Goal: Transaction & Acquisition: Purchase product/service

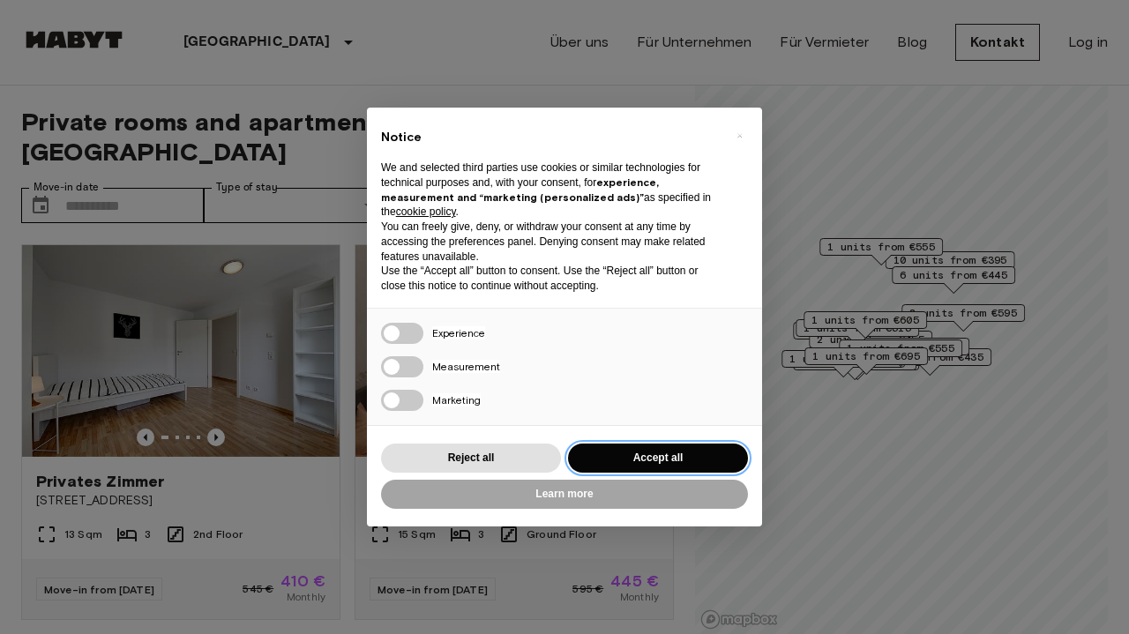
click at [648, 451] on button "Accept all" at bounding box center [658, 458] width 180 height 29
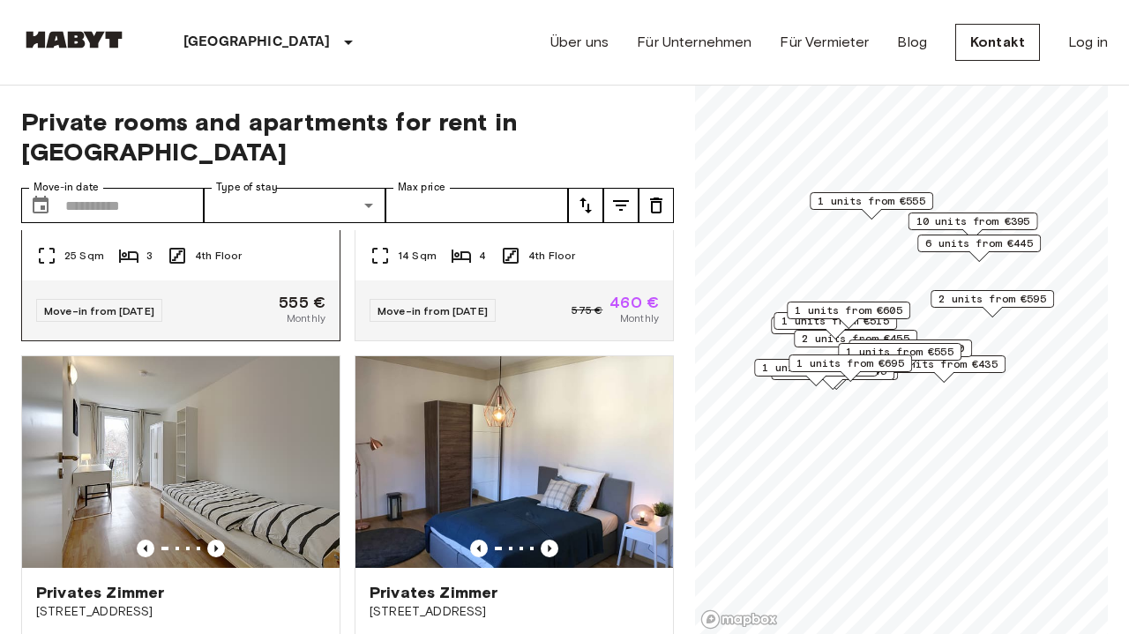
scroll to position [2237, 0]
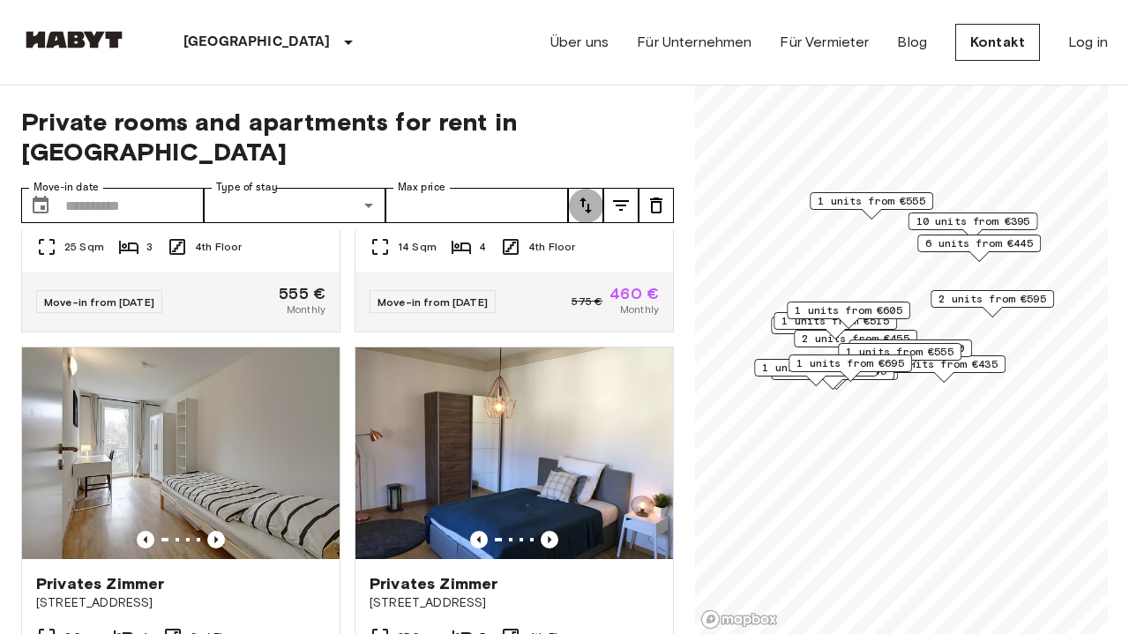
click at [589, 198] on icon "tune" at bounding box center [586, 206] width 12 height 16
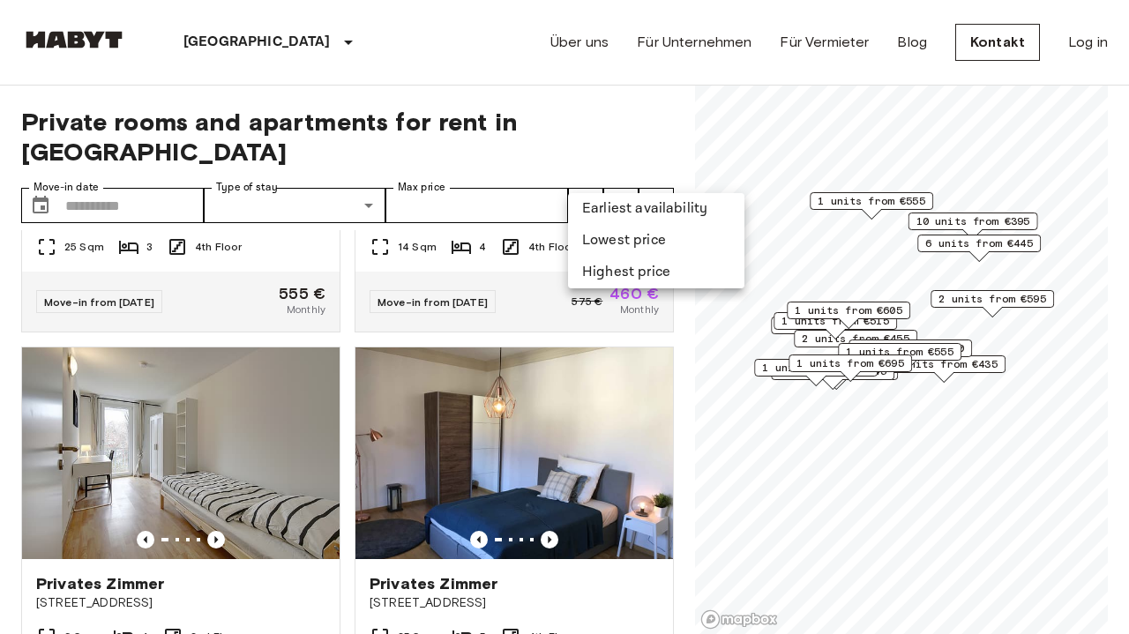
click at [628, 176] on div at bounding box center [564, 317] width 1129 height 634
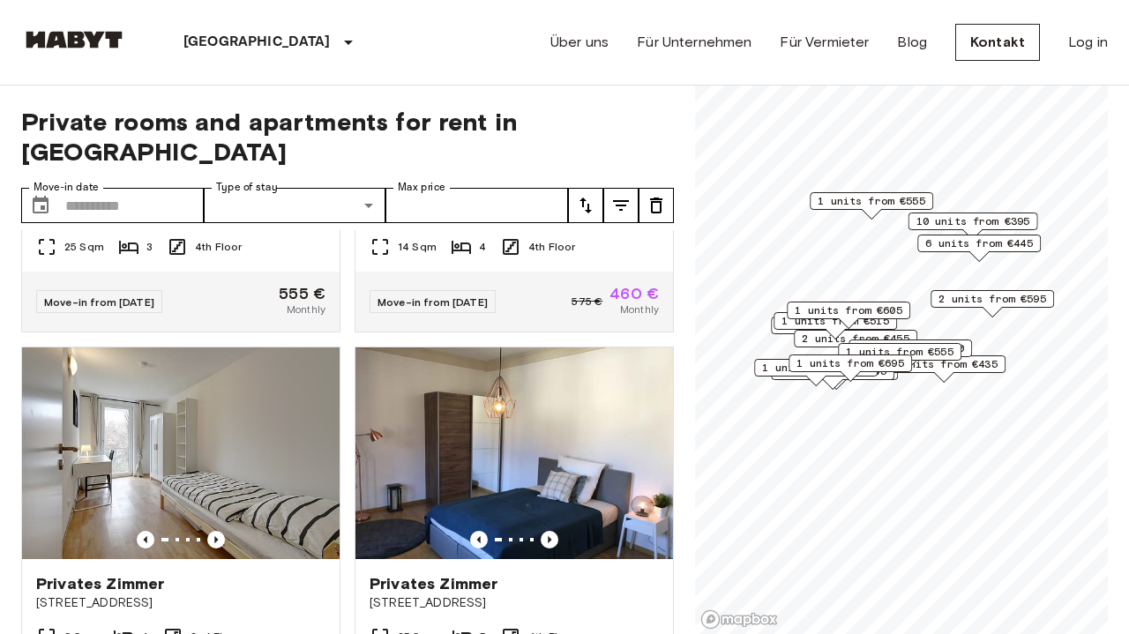
click at [624, 200] on icon "tune" at bounding box center [621, 205] width 16 height 11
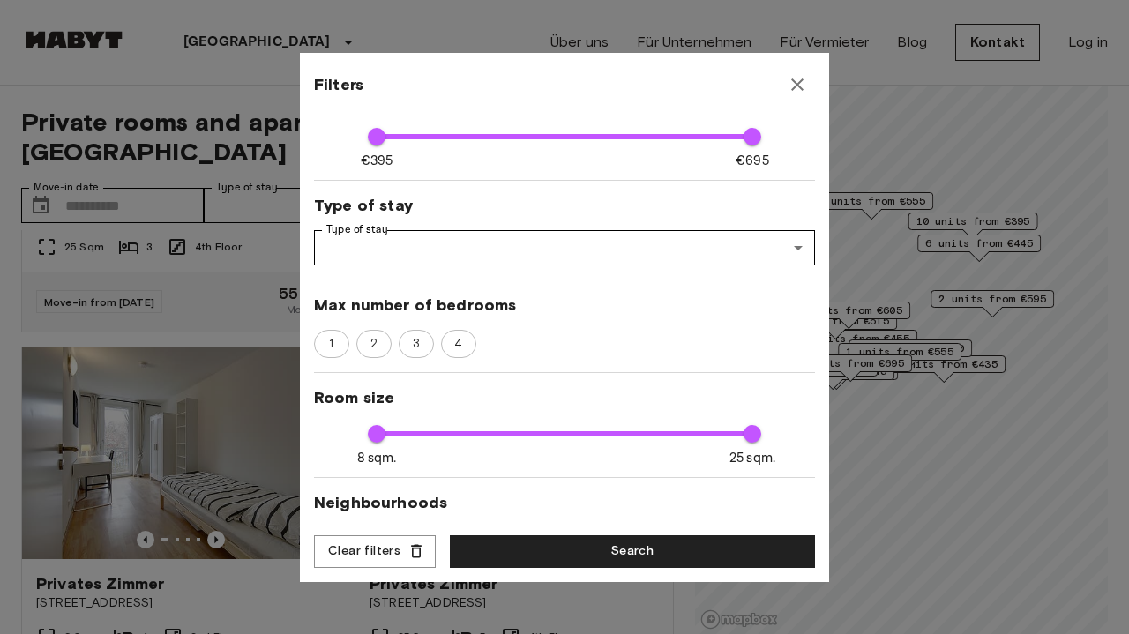
scroll to position [136, 0]
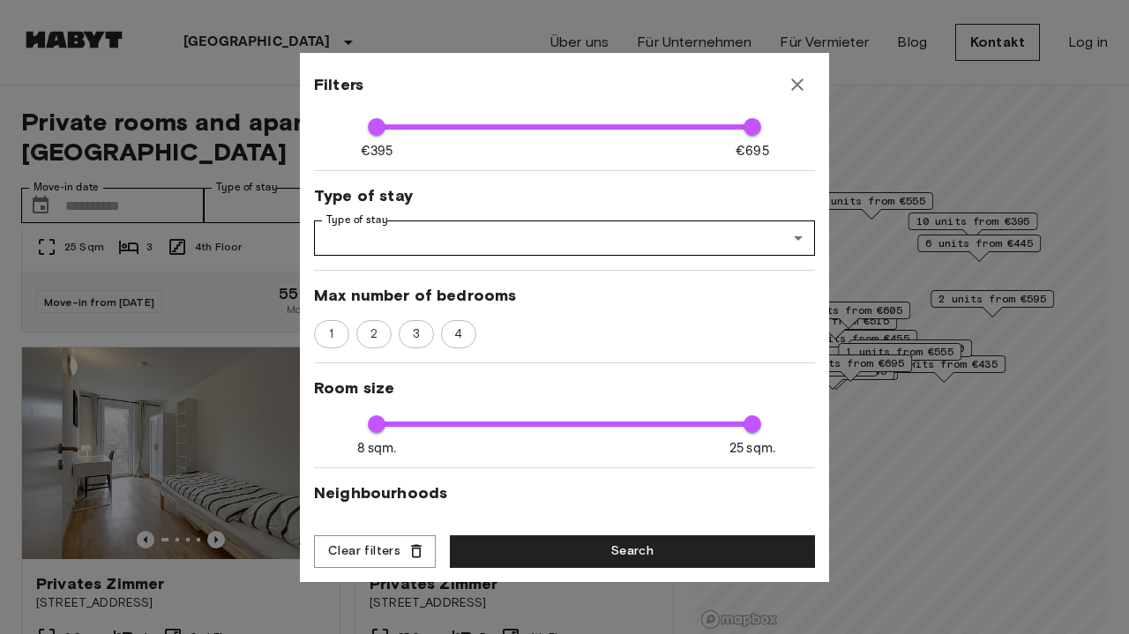
click at [580, 257] on div "Move-in date Move-in date ​ Move-in date Price range €395 €695 395 695 Type of …" at bounding box center [564, 319] width 501 height 406
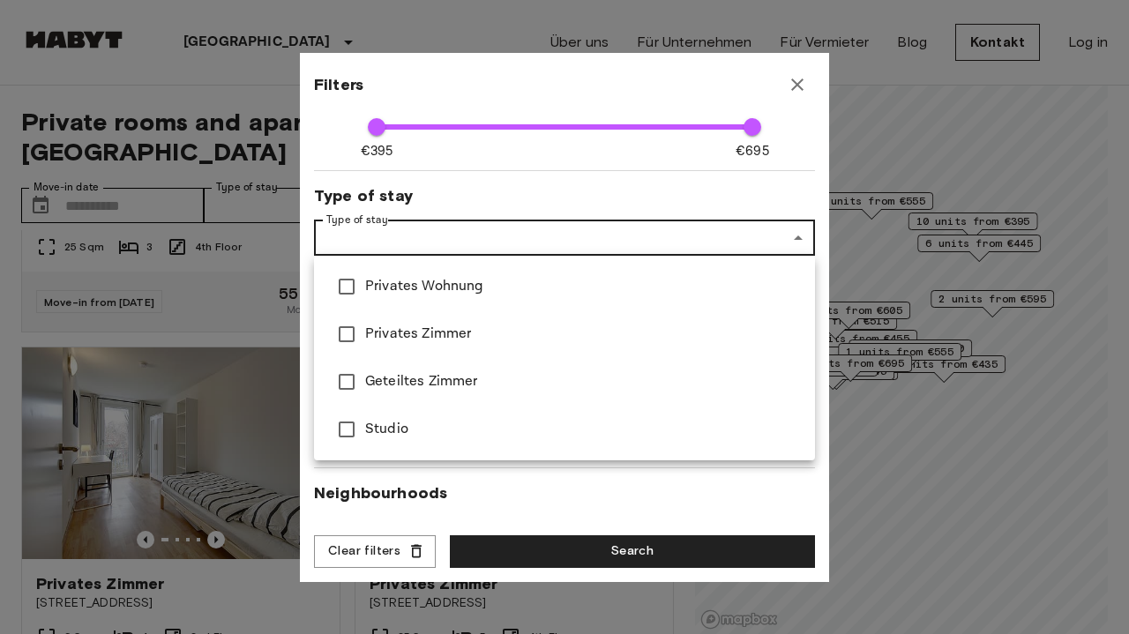
click at [553, 276] on span "Privates Wohnung" at bounding box center [583, 286] width 436 height 21
type input "**********"
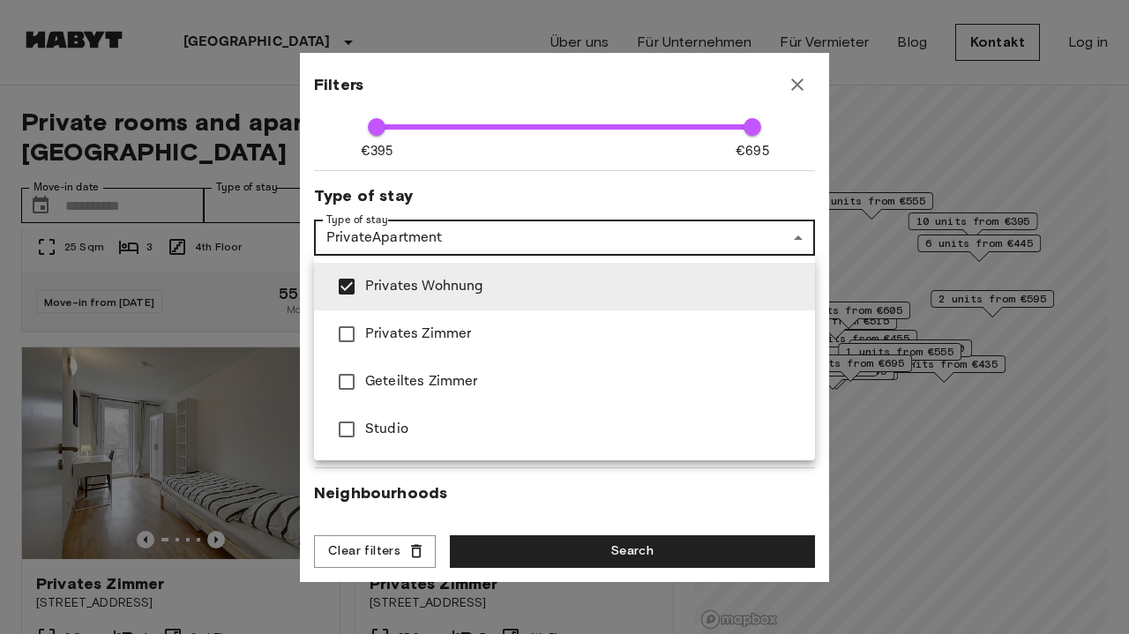
click at [640, 182] on div at bounding box center [564, 317] width 1129 height 634
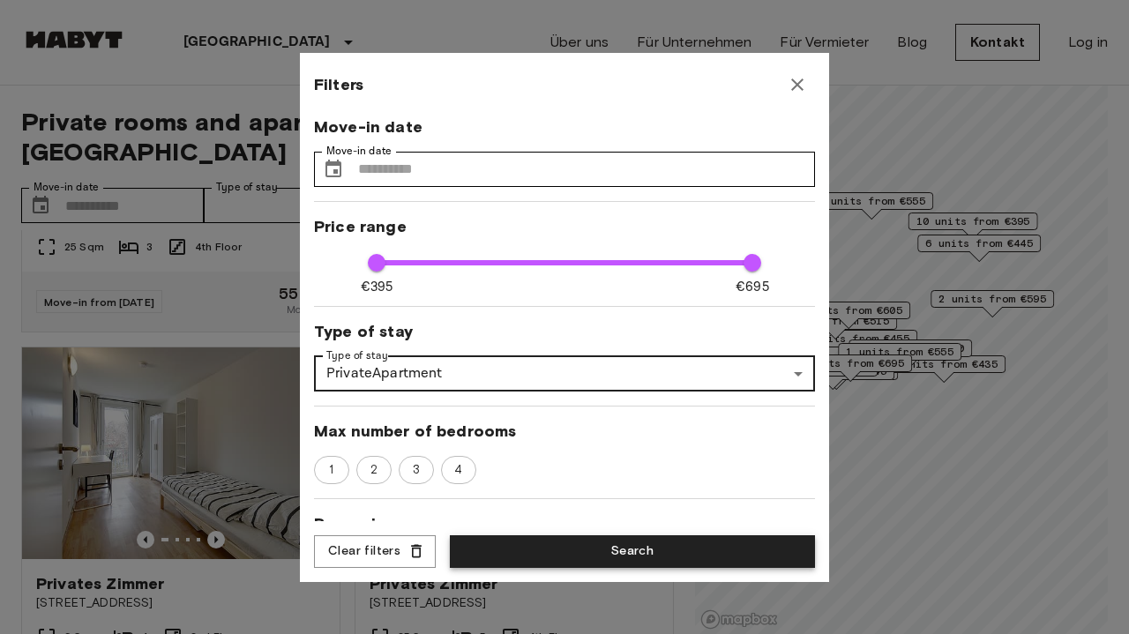
scroll to position [0, 0]
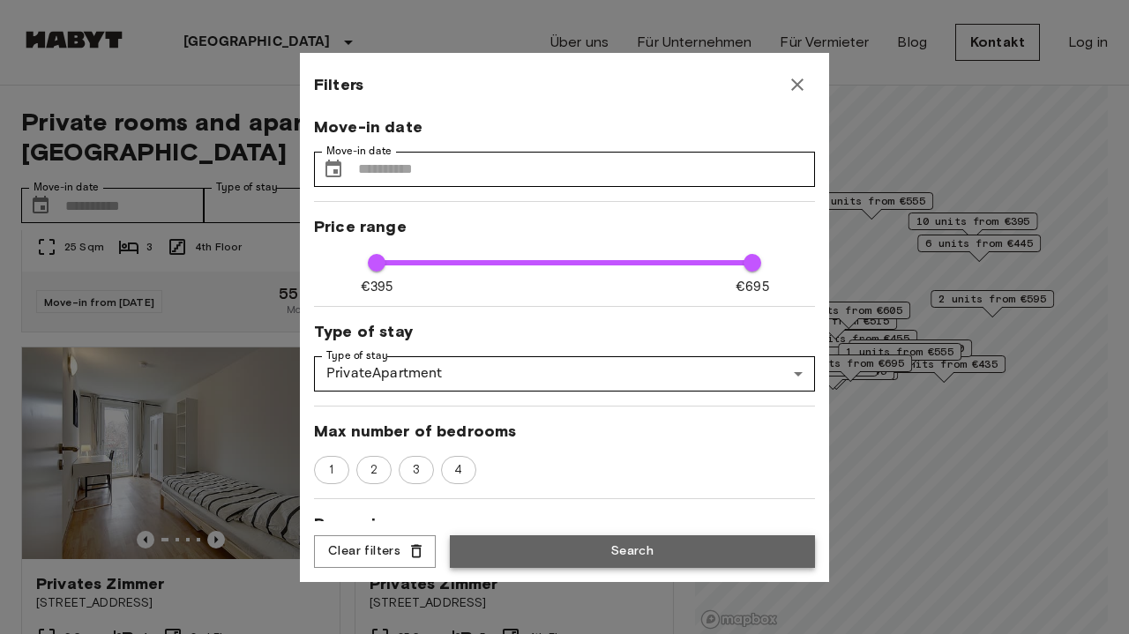
click at [604, 559] on button "Search" at bounding box center [632, 551] width 365 height 33
type input "**********"
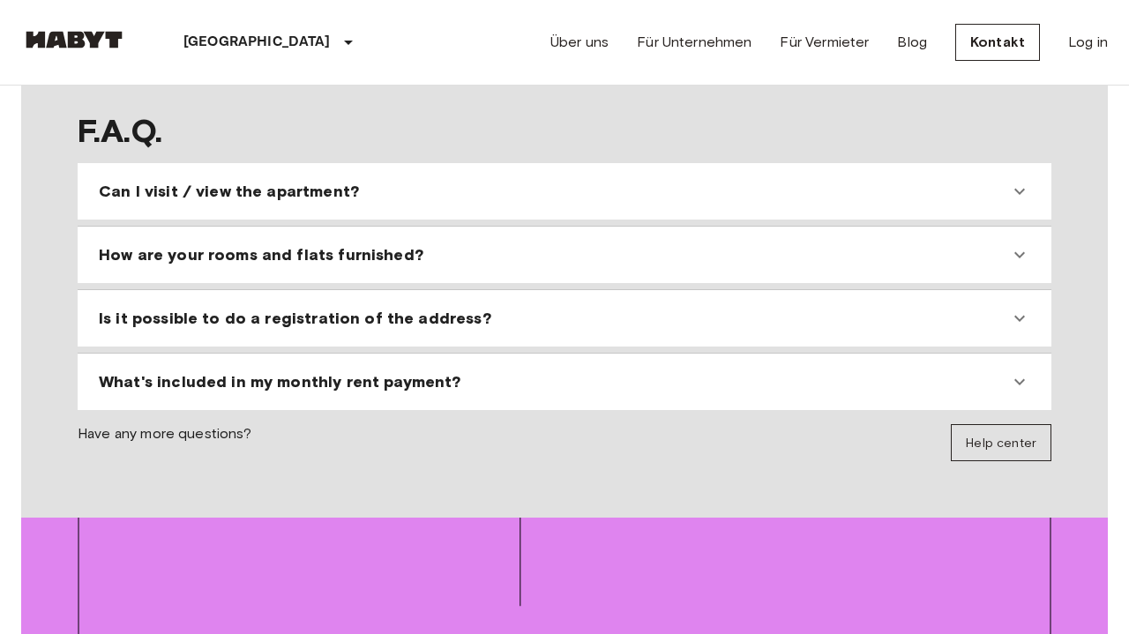
scroll to position [1728, 0]
